Goal: Transaction & Acquisition: Purchase product/service

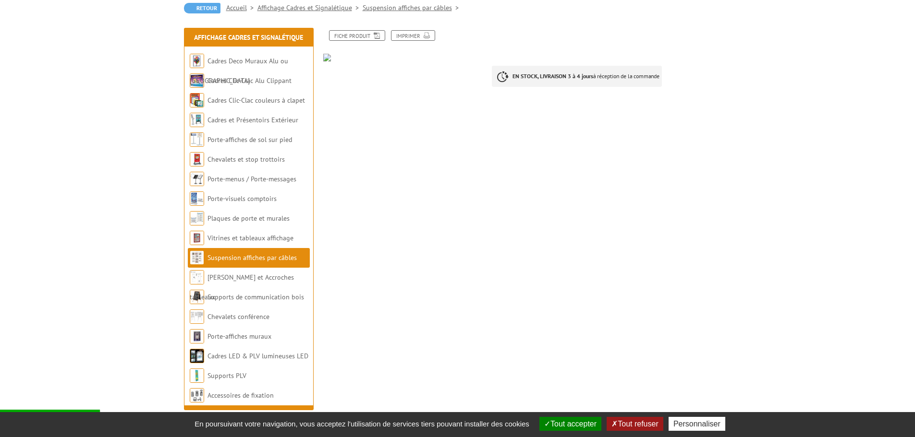
scroll to position [144, 0]
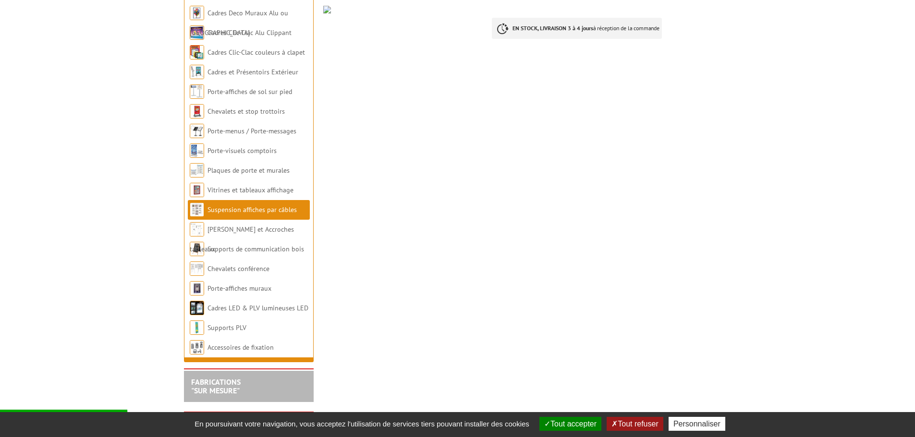
click at [255, 211] on link "Suspension affiches par câbles" at bounding box center [251, 210] width 89 height 9
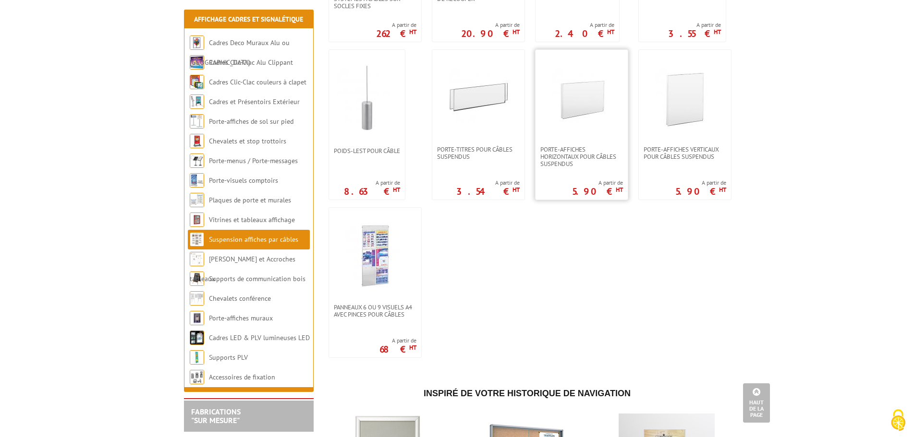
scroll to position [768, 0]
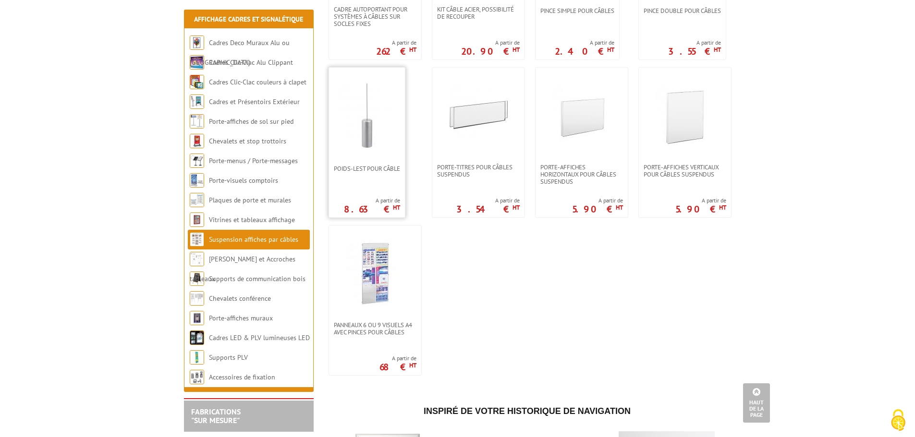
click at [363, 156] on link at bounding box center [367, 116] width 76 height 96
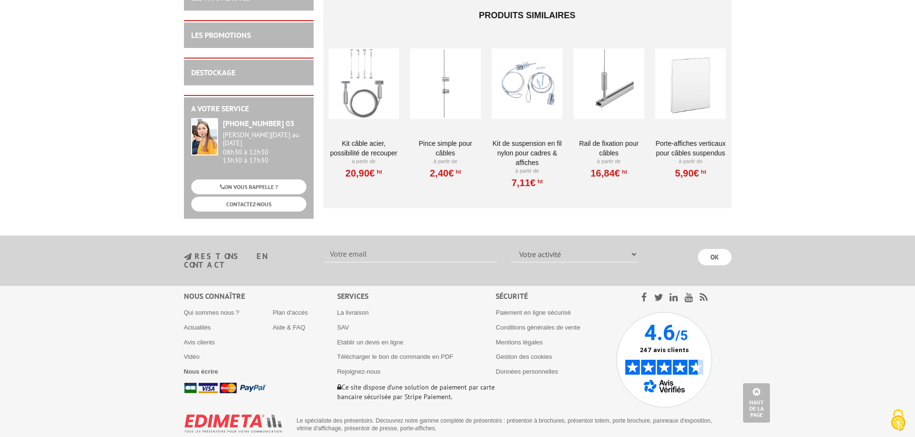
scroll to position [667, 0]
